Goal: Navigation & Orientation: Find specific page/section

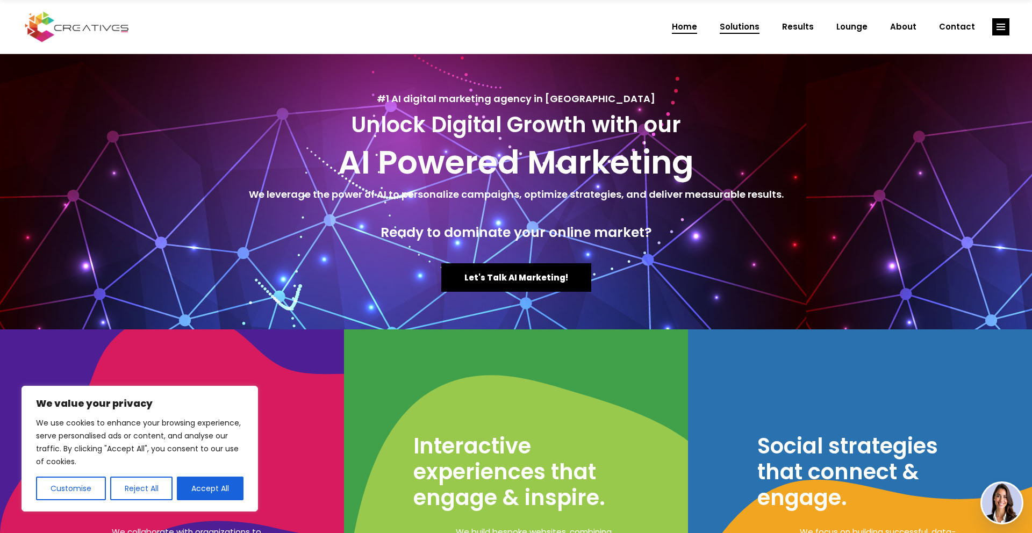
click at [743, 24] on span "Solutions" at bounding box center [740, 27] width 40 height 28
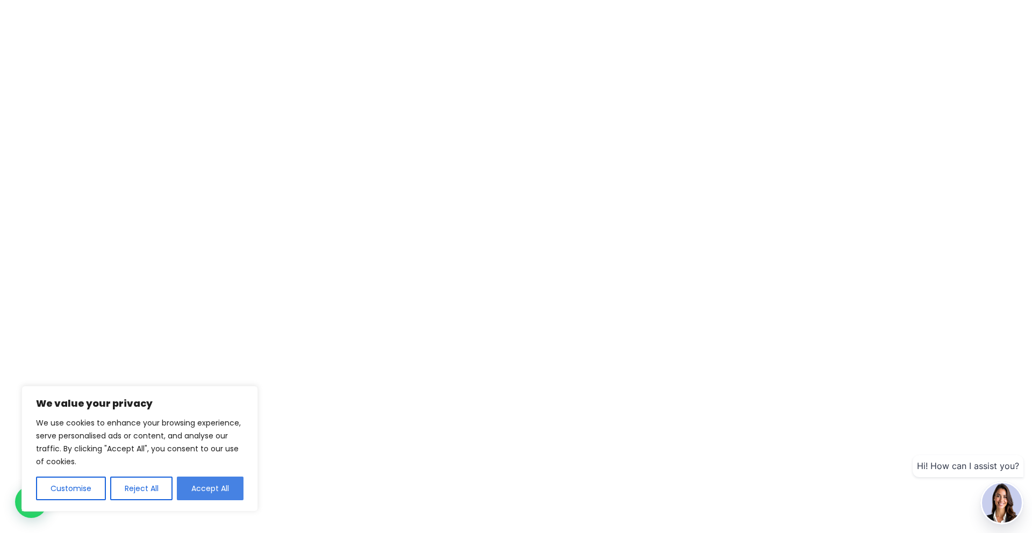
click at [192, 496] on button "Accept All" at bounding box center [210, 489] width 67 height 24
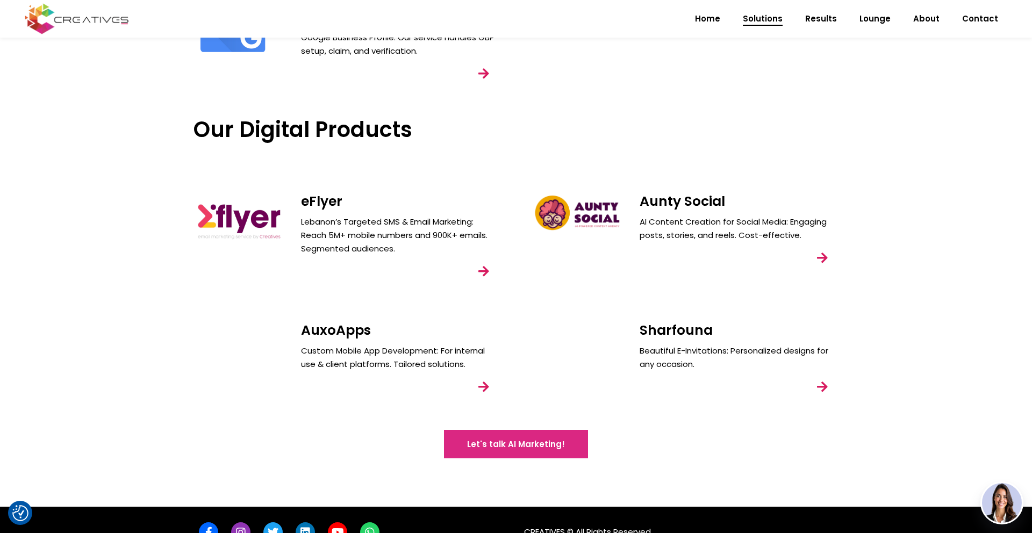
scroll to position [926, 0]
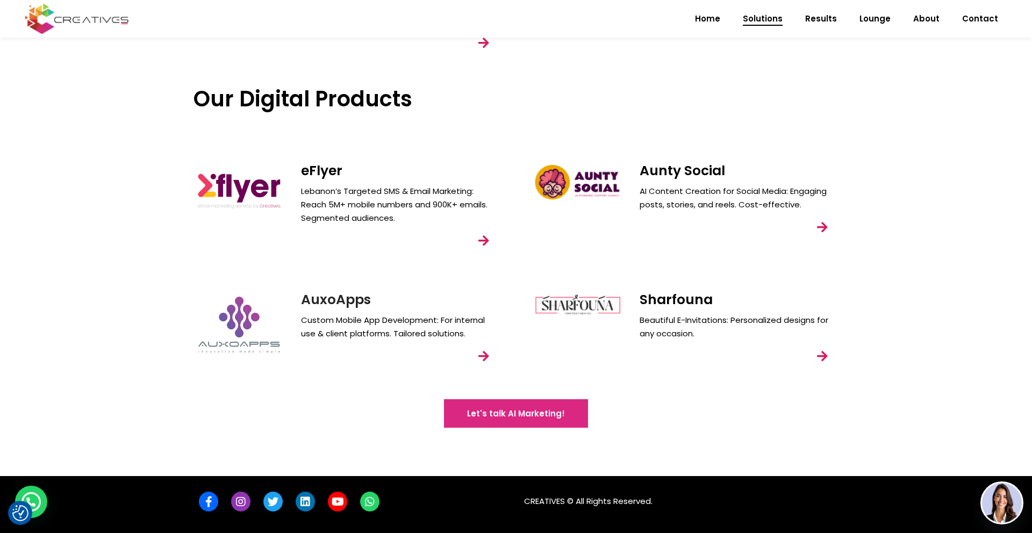
click at [346, 297] on link "AuxoApps" at bounding box center [336, 299] width 70 height 19
click at [698, 309] on link "Sharfouna" at bounding box center [676, 299] width 73 height 19
